Goal: Navigation & Orientation: Find specific page/section

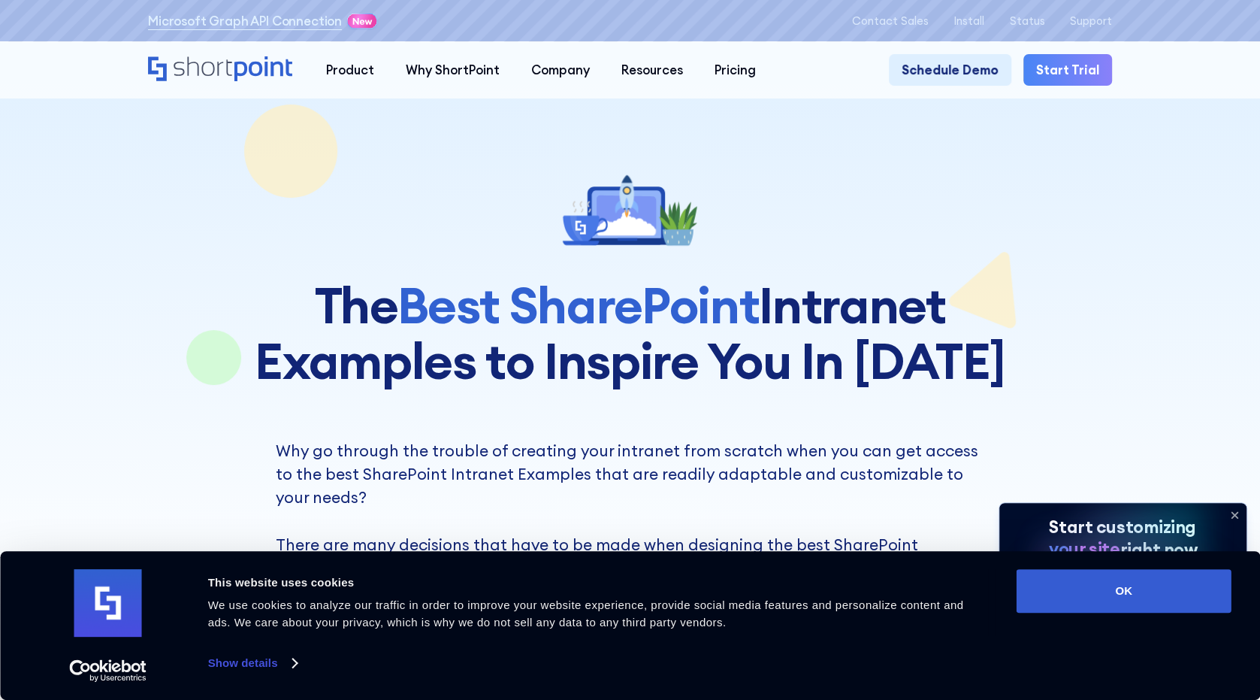
click at [1237, 513] on icon at bounding box center [1235, 515] width 24 height 24
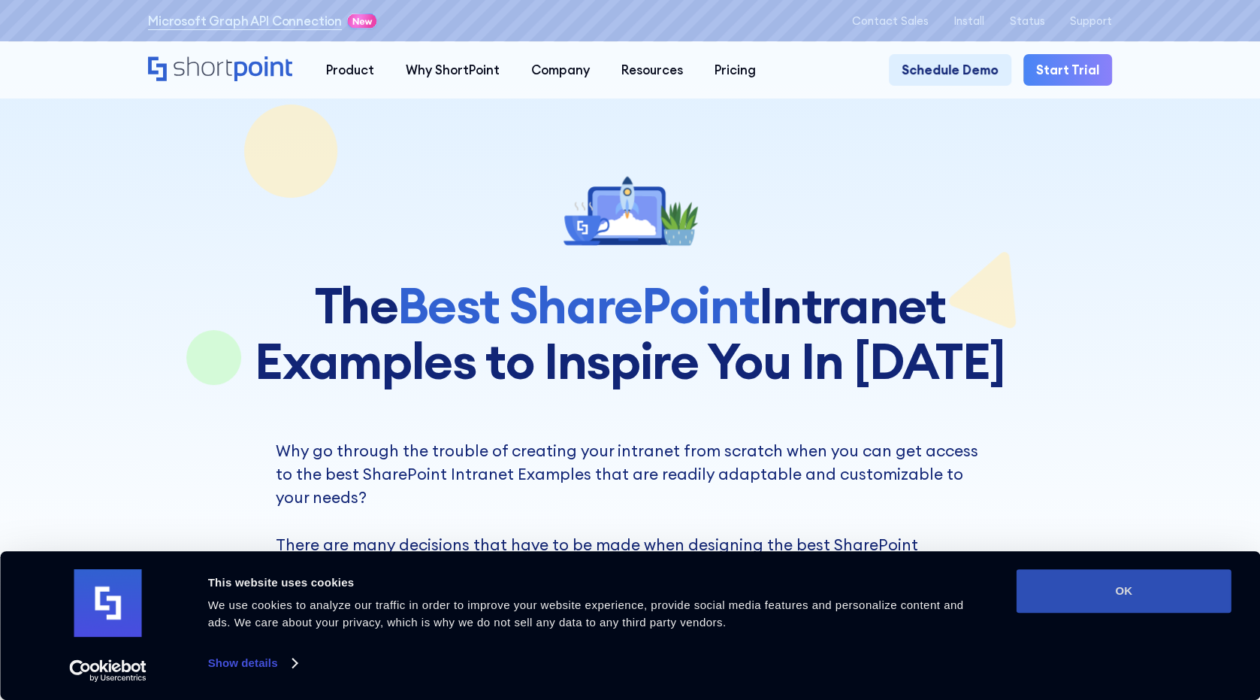
click at [1152, 601] on button "OK" at bounding box center [1124, 591] width 215 height 44
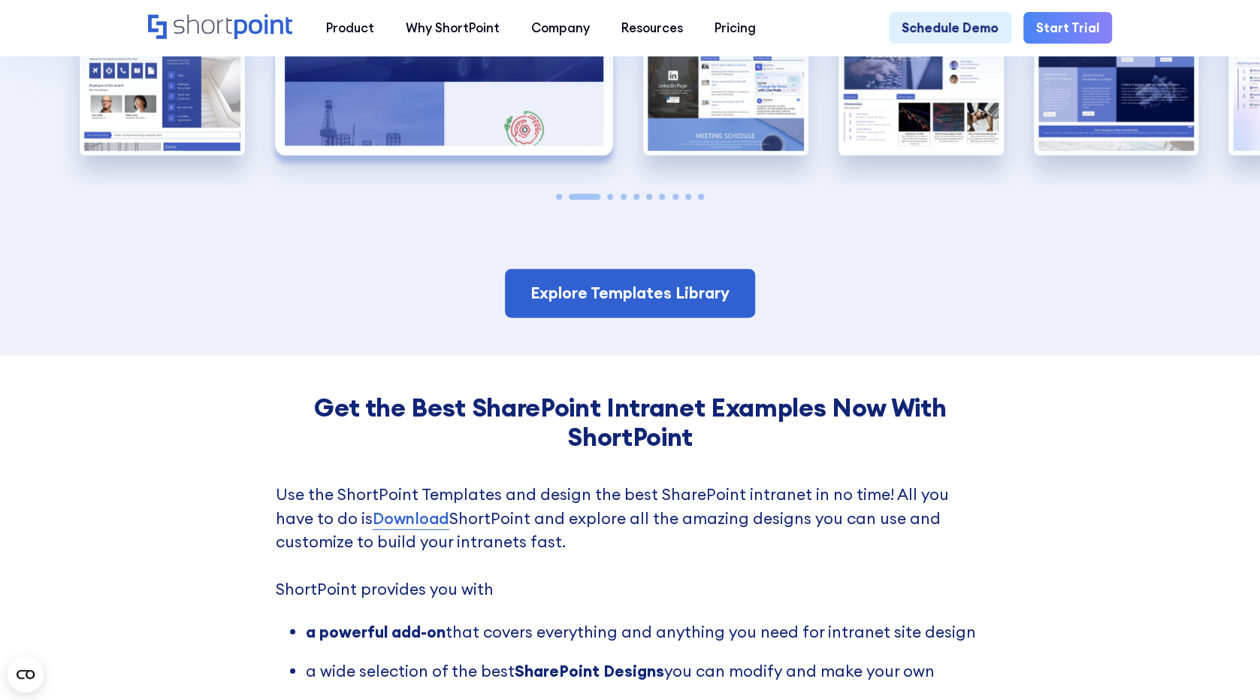
scroll to position [2480, 0]
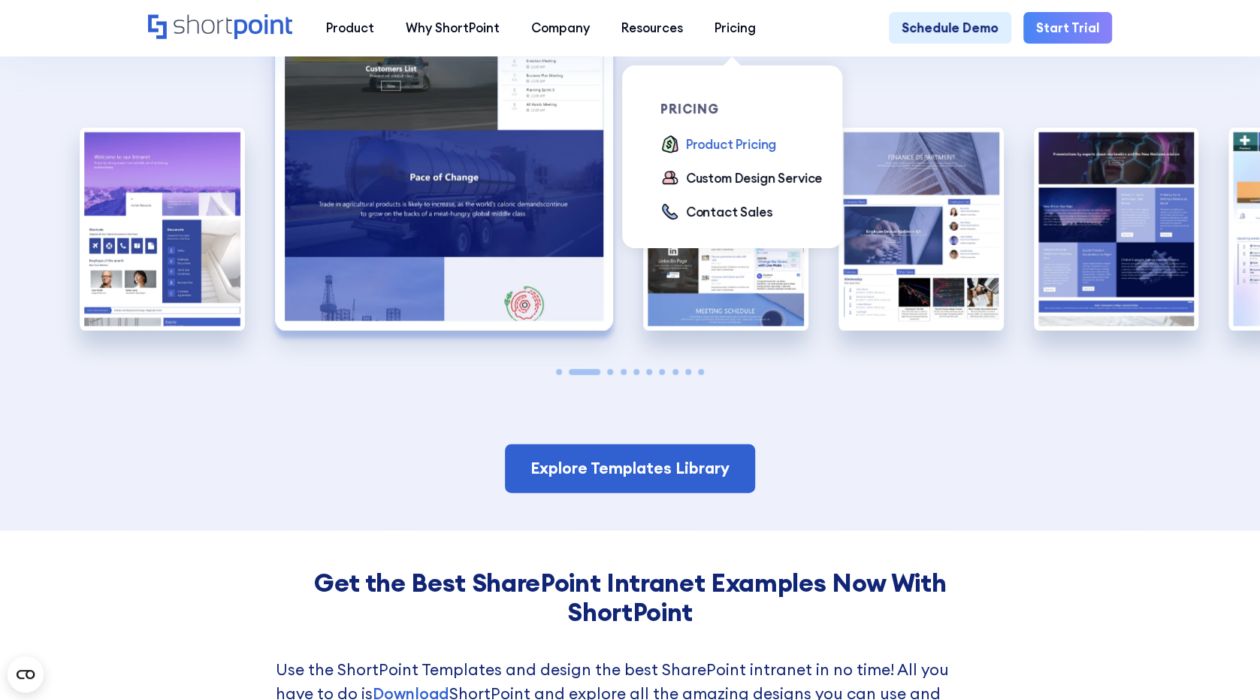
click at [730, 143] on div "Product Pricing" at bounding box center [731, 144] width 91 height 19
